Goal: Task Accomplishment & Management: Complete application form

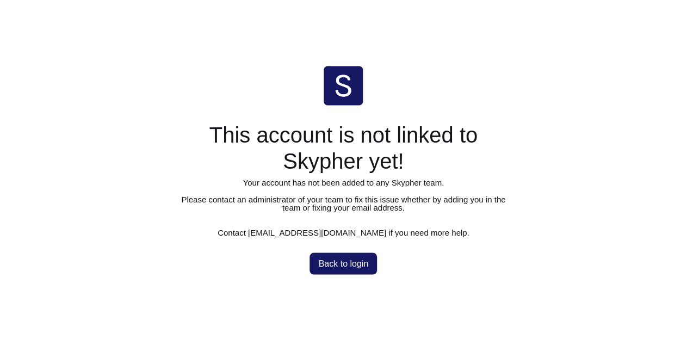
click at [344, 268] on span "Back to login" at bounding box center [344, 264] width 50 height 9
click at [402, 256] on div "This account is not linked to Skypher yet! Your account has not been added to a…" at bounding box center [344, 178] width 344 height 225
click at [361, 264] on span "Back to login" at bounding box center [344, 264] width 50 height 9
